Goal: Task Accomplishment & Management: Manage account settings

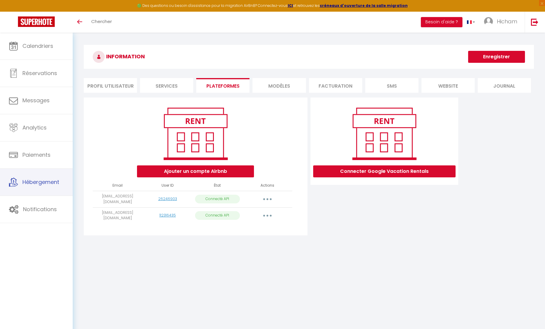
click at [48, 184] on span "Hébergement" at bounding box center [40, 181] width 37 height 7
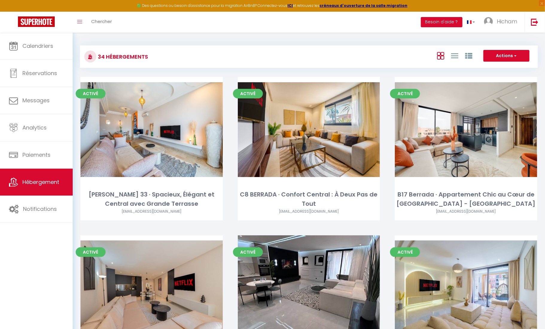
click at [283, 231] on div "Activé Editer C8 BERRADA · Confort Central : À Deux Pas de Tout prestigestaypro…" at bounding box center [308, 156] width 157 height 158
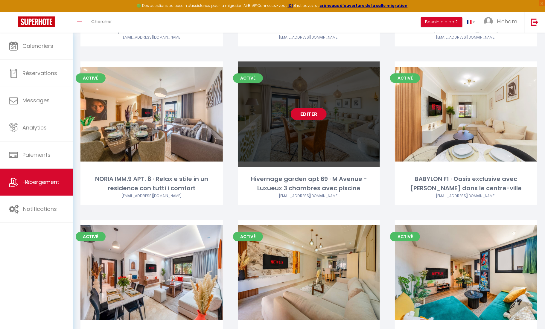
scroll to position [1149, 0]
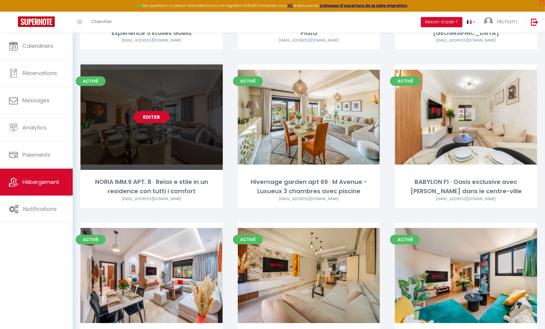
click at [162, 111] on link "Editer" at bounding box center [152, 117] width 36 height 12
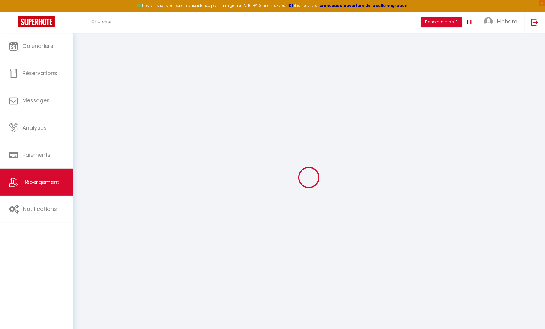
select select "+ 15 %"
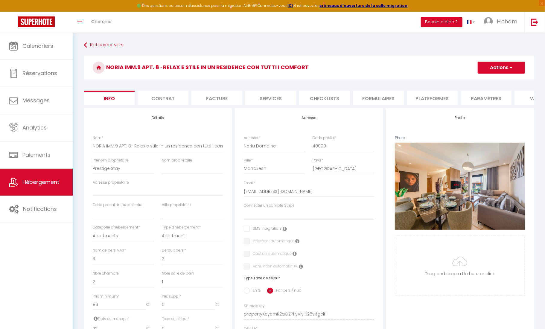
select select
checkbox input "false"
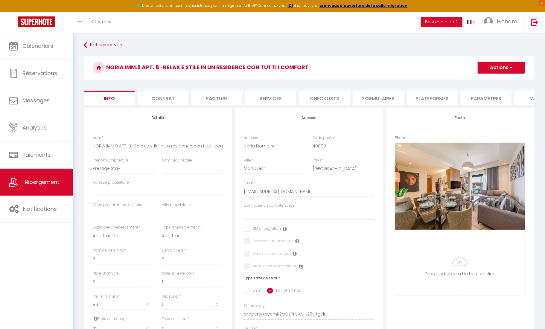
checkbox input "false"
click at [434, 94] on li "Plateformes" at bounding box center [432, 98] width 51 height 15
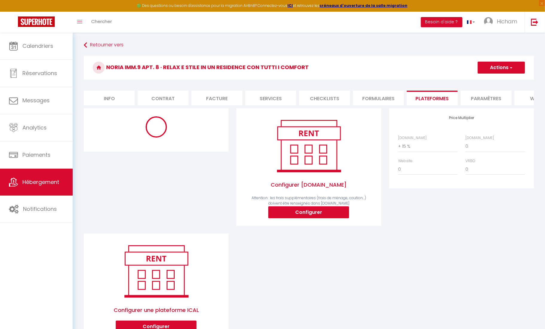
select select "+ 16 %"
click at [494, 73] on button "Actions" at bounding box center [501, 68] width 47 height 12
click at [493, 81] on link "Enregistrer" at bounding box center [500, 81] width 47 height 8
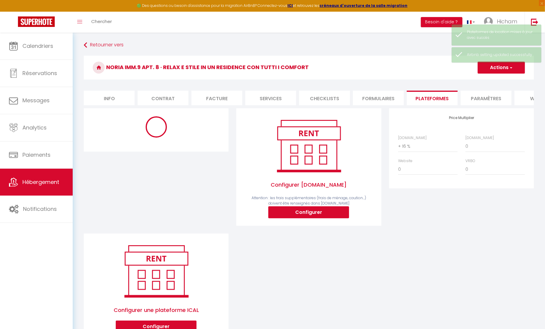
select select "270"
select select "well_reviewed_guests"
select select "EUR"
select select "8195"
select select "8195-1397010520567809180"
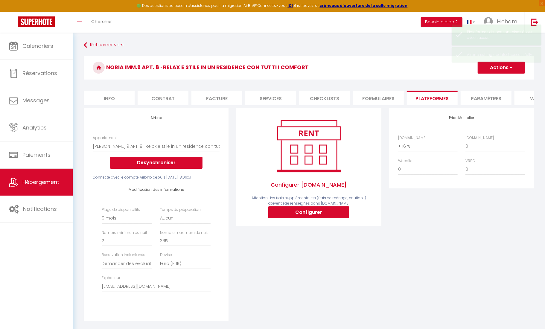
select select "180"
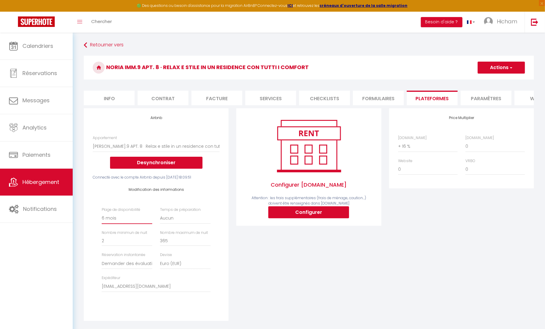
click at [501, 71] on button "Actions" at bounding box center [501, 68] width 47 height 12
click at [493, 81] on link "Enregistrer" at bounding box center [500, 81] width 47 height 8
select select "180"
select select "well_reviewed_guests"
select select "EUR"
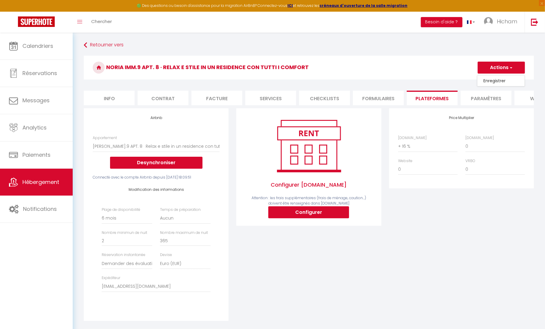
select select "8195"
click at [503, 68] on button "Actions" at bounding box center [501, 68] width 47 height 12
click at [495, 81] on link "Enregistrer" at bounding box center [500, 81] width 47 height 8
select select "180"
select select "well_reviewed_guests"
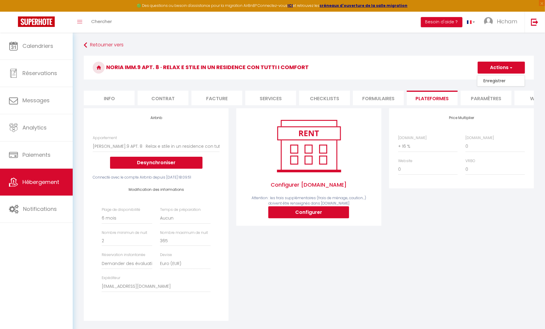
select select "EUR"
select select "8195"
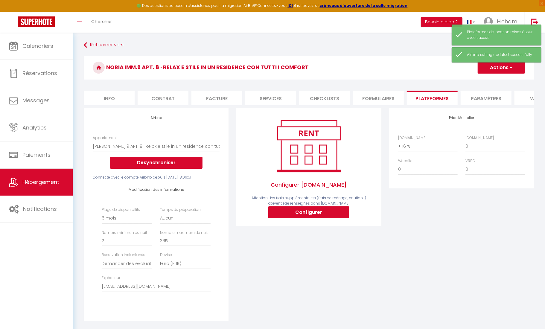
click at [380, 98] on li "Formulaires" at bounding box center [378, 98] width 51 height 15
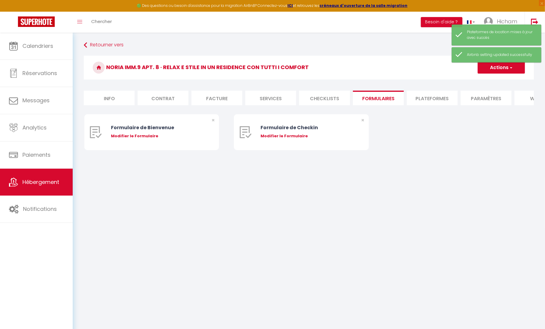
click at [451, 95] on li "Plateformes" at bounding box center [432, 98] width 51 height 15
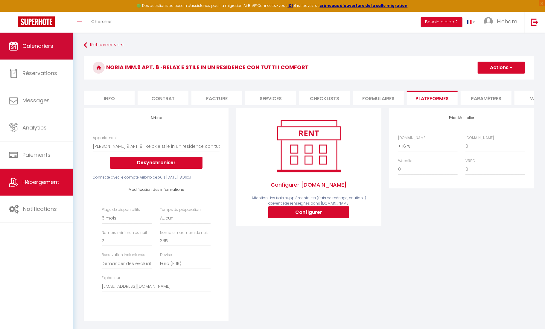
click at [30, 52] on link "Calendriers" at bounding box center [36, 46] width 73 height 27
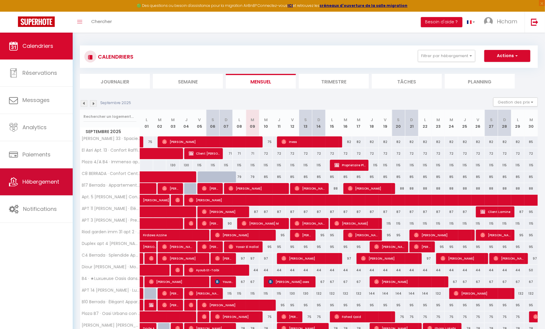
click at [45, 184] on span "Hébergement" at bounding box center [40, 181] width 37 height 7
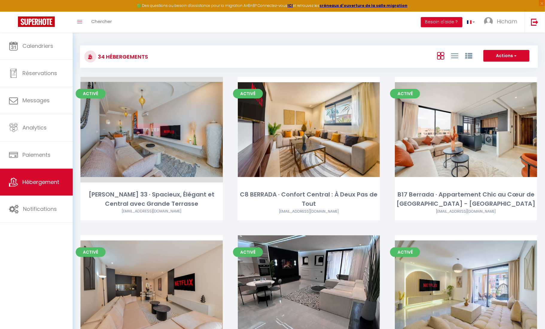
click at [153, 131] on link "Editer" at bounding box center [152, 129] width 36 height 12
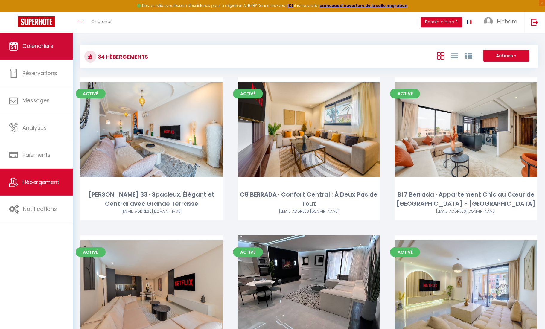
click at [49, 54] on link "Calendriers" at bounding box center [36, 46] width 73 height 27
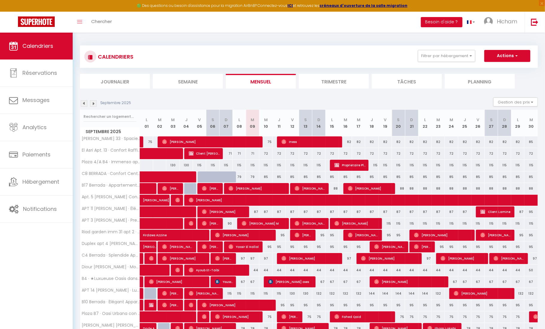
click at [31, 39] on link "Calendriers" at bounding box center [36, 46] width 73 height 27
click at [35, 78] on link "Réservations" at bounding box center [36, 73] width 73 height 27
select select "not_cancelled"
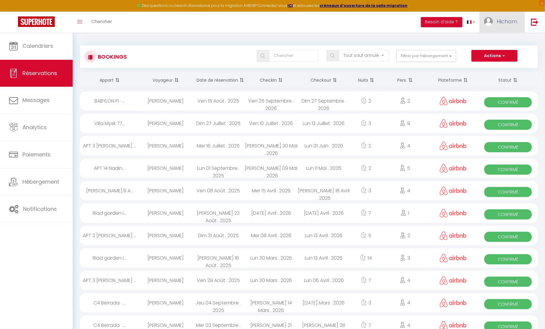
click at [502, 27] on link "Hicham" at bounding box center [501, 22] width 45 height 21
click at [498, 44] on link "Paramètres" at bounding box center [500, 41] width 44 height 10
select select "146"
select select "28"
select select "fr"
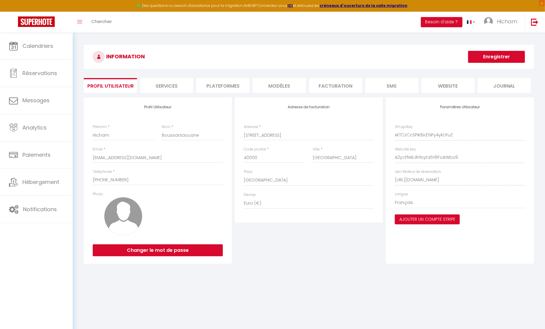
click at [446, 87] on li "website" at bounding box center [447, 85] width 53 height 15
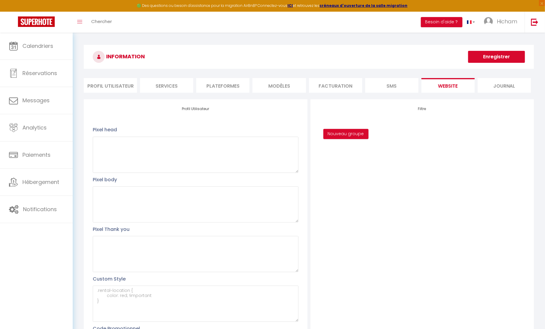
click at [168, 87] on li "Services" at bounding box center [166, 85] width 53 height 15
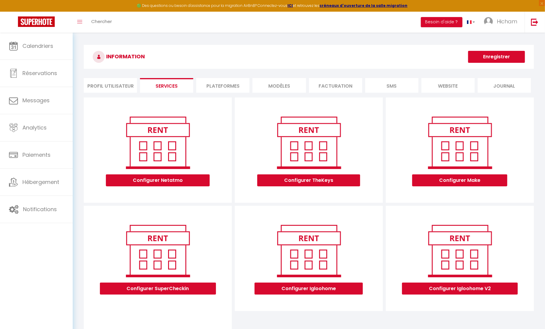
click at [511, 87] on li "Journal" at bounding box center [504, 85] width 53 height 15
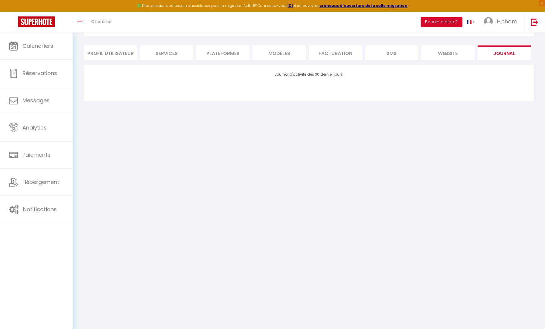
scroll to position [33, 0]
drag, startPoint x: 175, startPoint y: 6, endPoint x: 181, endPoint y: 4, distance: 6.6
click at [175, 6] on div "🟢 Des questions ou besoin d'assistance pour la migration AirBnB? Connectez-vous…" at bounding box center [272, 6] width 545 height 12
click at [293, 7] on strong "ICI" at bounding box center [290, 5] width 5 height 5
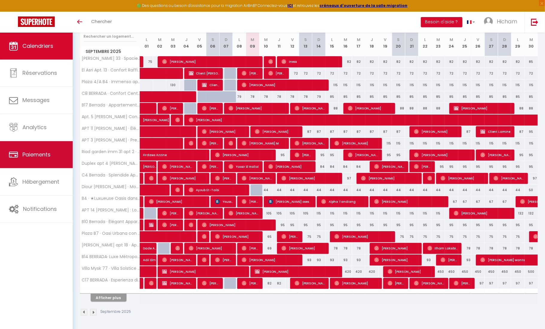
scroll to position [81, 0]
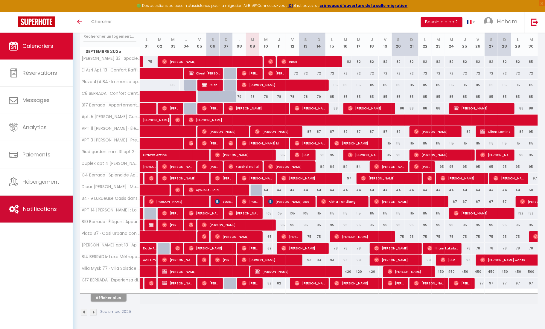
click at [37, 208] on span "Notifications" at bounding box center [40, 208] width 34 height 7
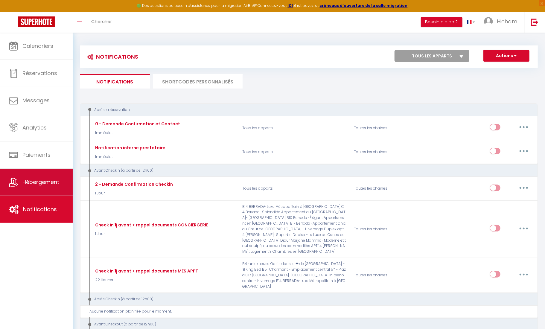
scroll to position [2, 0]
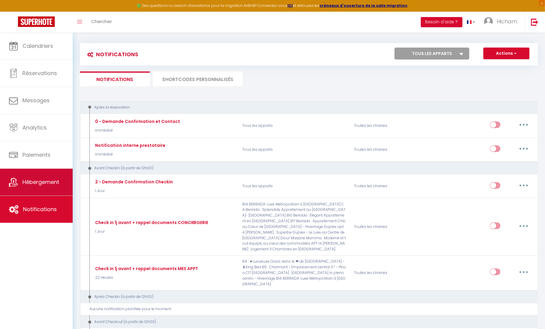
click at [39, 184] on span "Hébergement" at bounding box center [40, 181] width 37 height 7
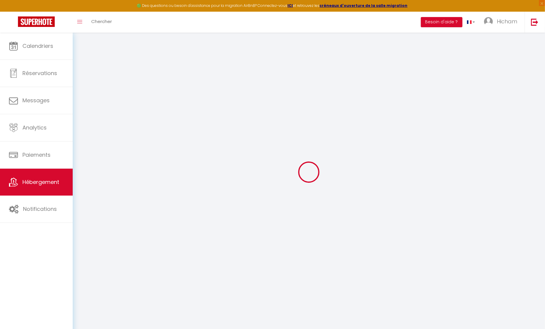
scroll to position [8, 0]
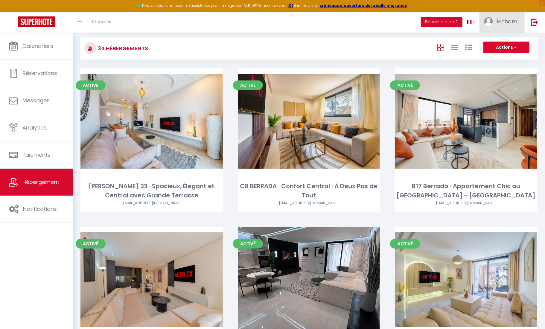
drag, startPoint x: 500, startPoint y: 27, endPoint x: 488, endPoint y: 28, distance: 12.0
click at [499, 27] on link "Hicham" at bounding box center [501, 22] width 45 height 21
click at [452, 24] on button "Besoin d'aide ?" at bounding box center [442, 22] width 42 height 10
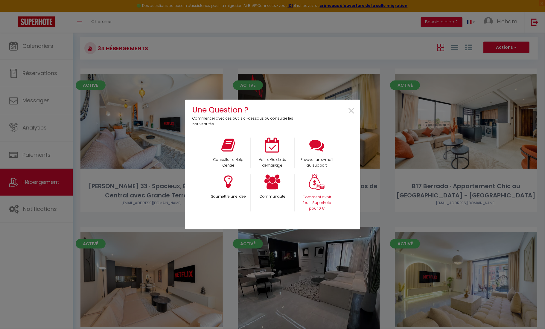
click at [315, 194] on p "Comment avoir l'outil SuperHote pour 0 €" at bounding box center [317, 202] width 36 height 17
click at [324, 167] on p "Envoyer un e-mail au support" at bounding box center [317, 162] width 36 height 11
